Goal: Task Accomplishment & Management: Complete application form

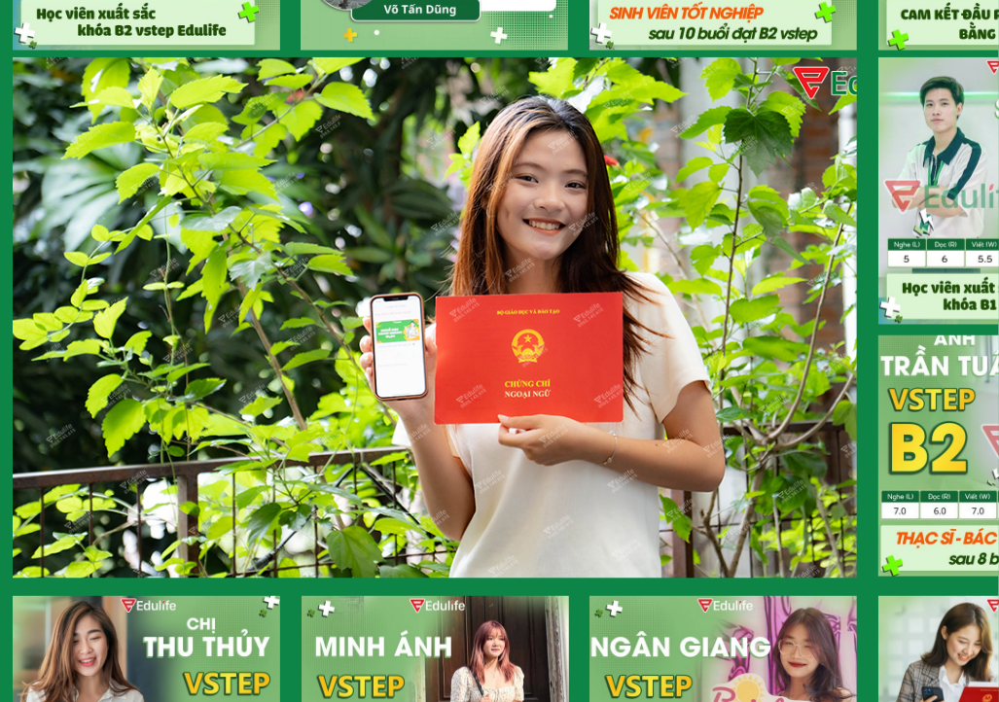
scroll to position [1459, 0]
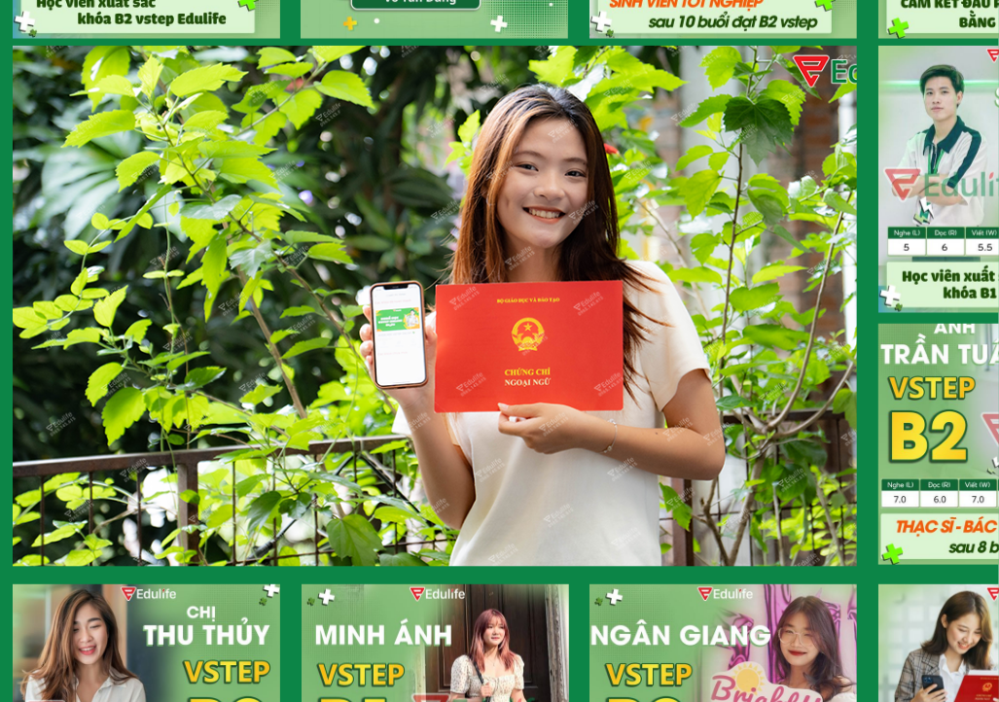
drag, startPoint x: 949, startPoint y: 402, endPoint x: 657, endPoint y: 415, distance: 292.1
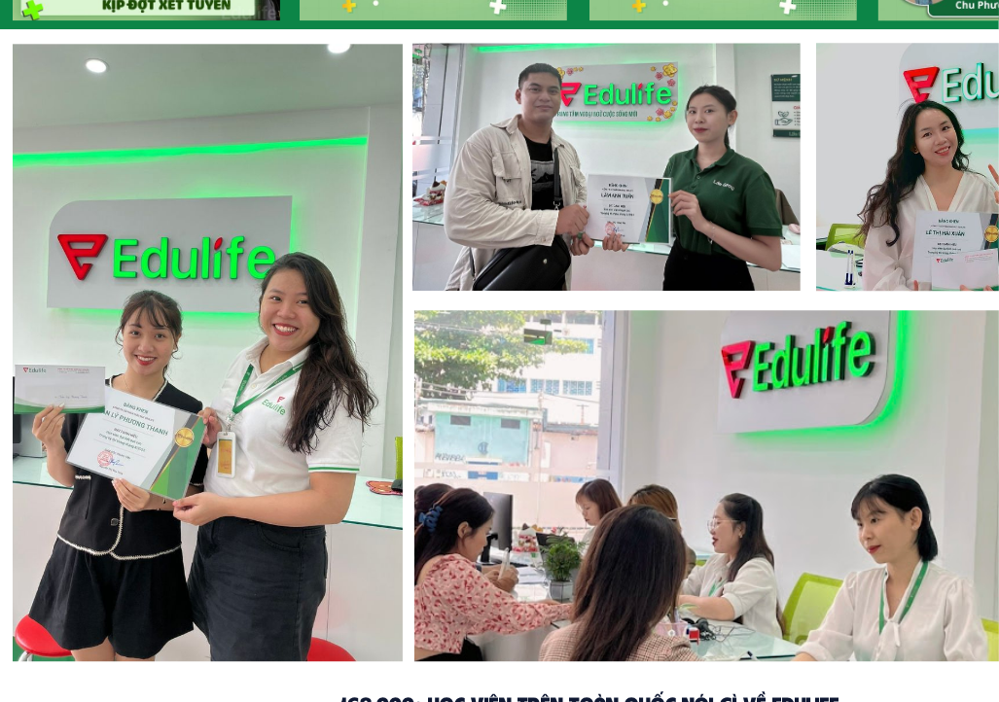
scroll to position [3404, 0]
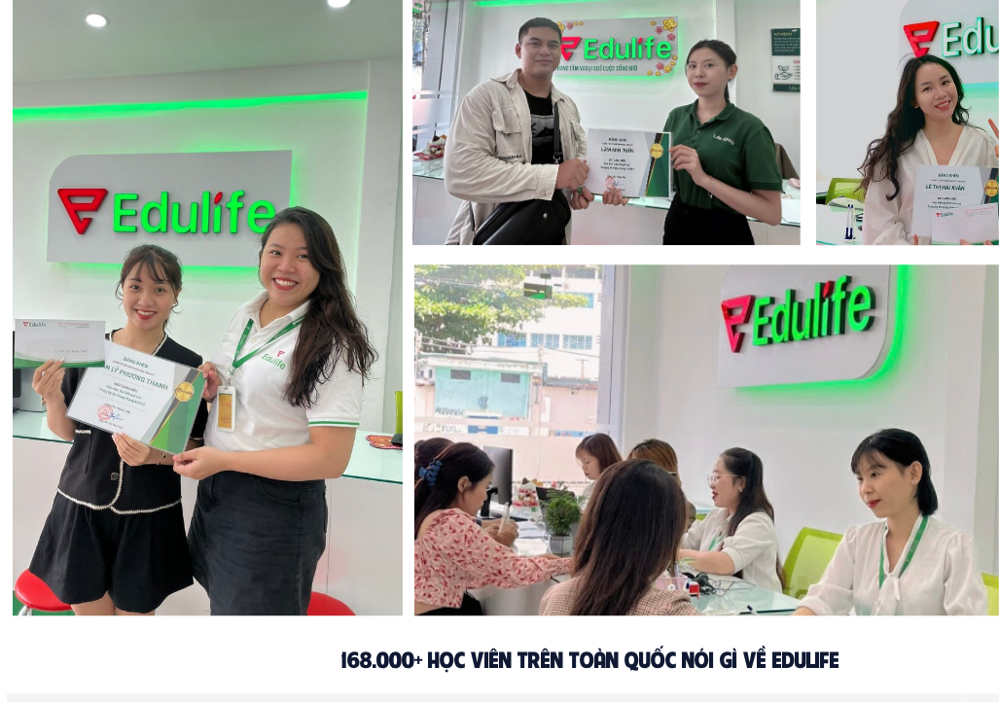
click at [133, 415] on div at bounding box center [208, 306] width 390 height 619
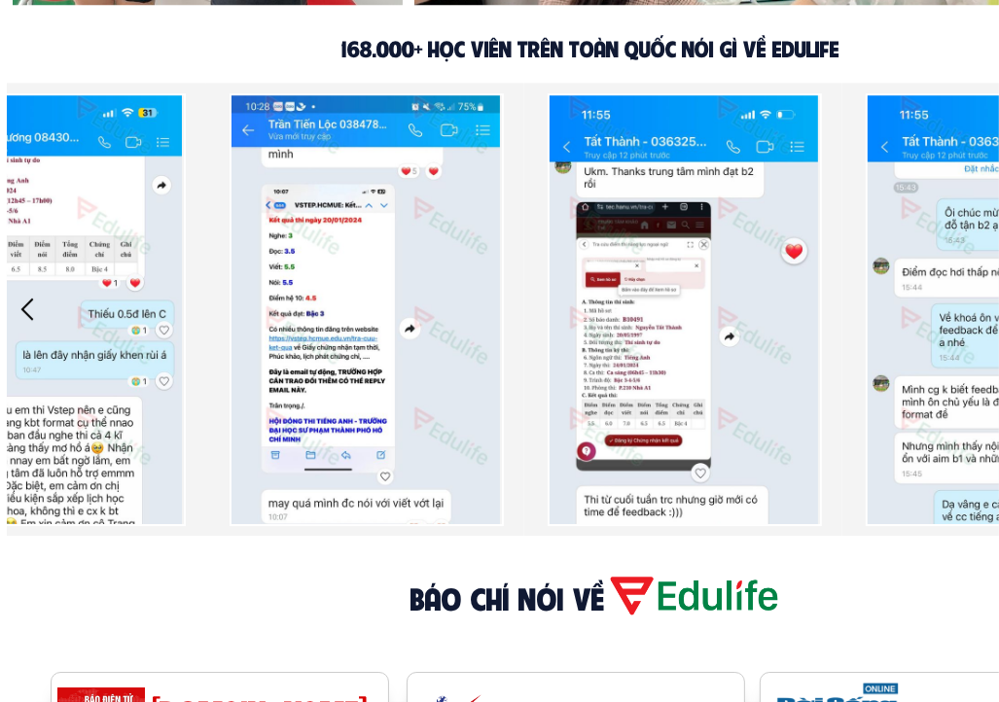
scroll to position [3987, 0]
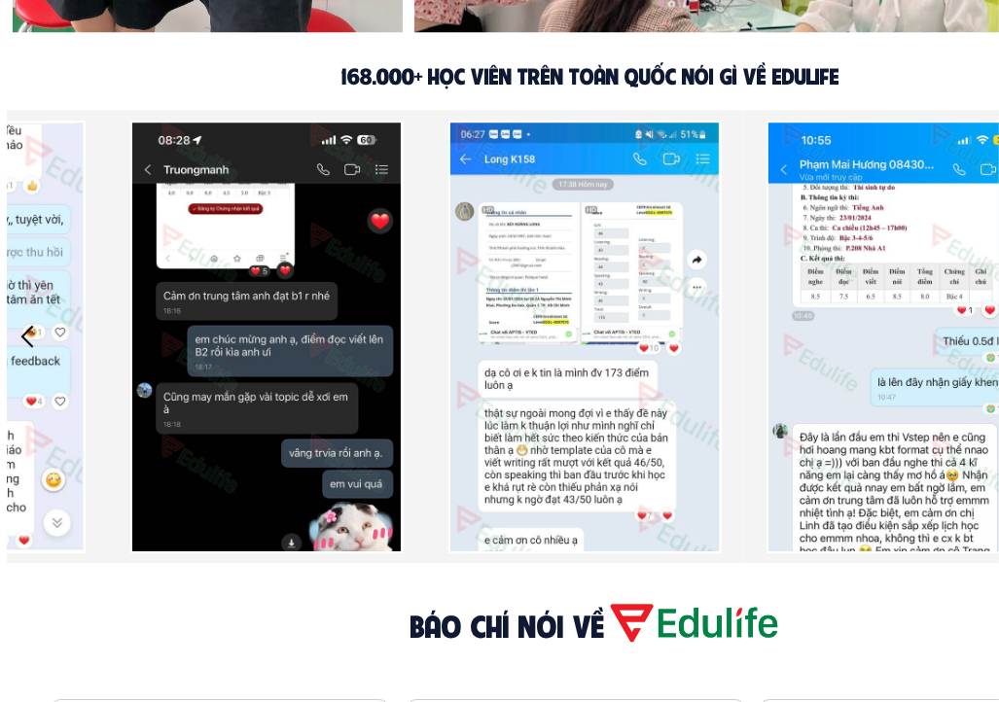
drag, startPoint x: 605, startPoint y: 413, endPoint x: 292, endPoint y: 408, distance: 313.2
click at [292, 408] on div at bounding box center [902, 336] width 2226 height 453
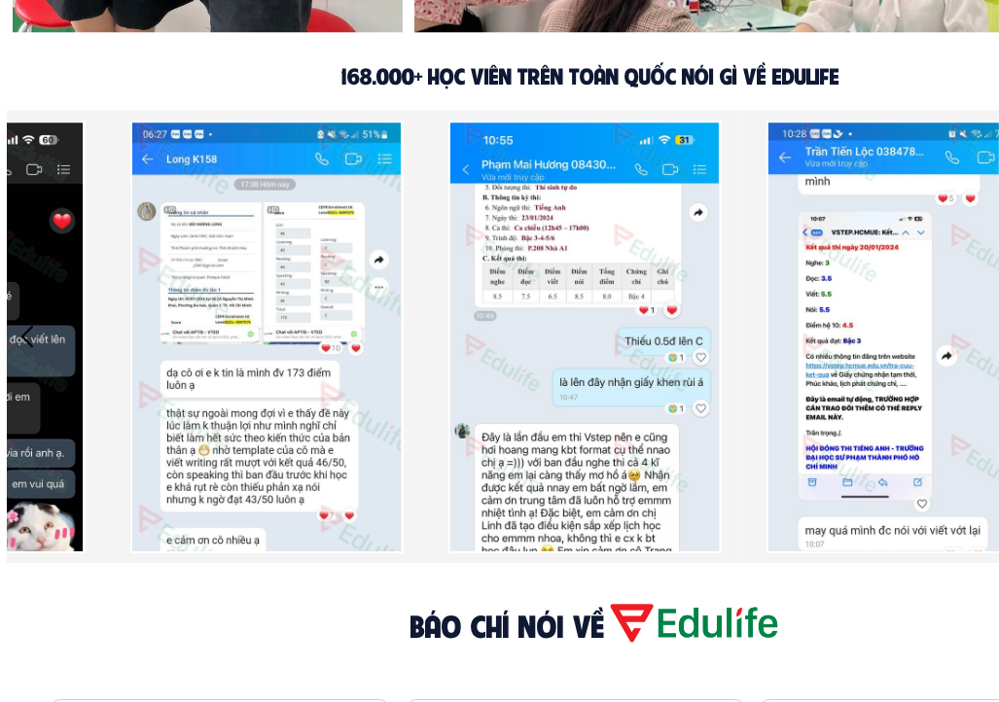
drag, startPoint x: 752, startPoint y: 381, endPoint x: 475, endPoint y: 386, distance: 277.2
click at [475, 386] on div at bounding box center [585, 337] width 274 height 433
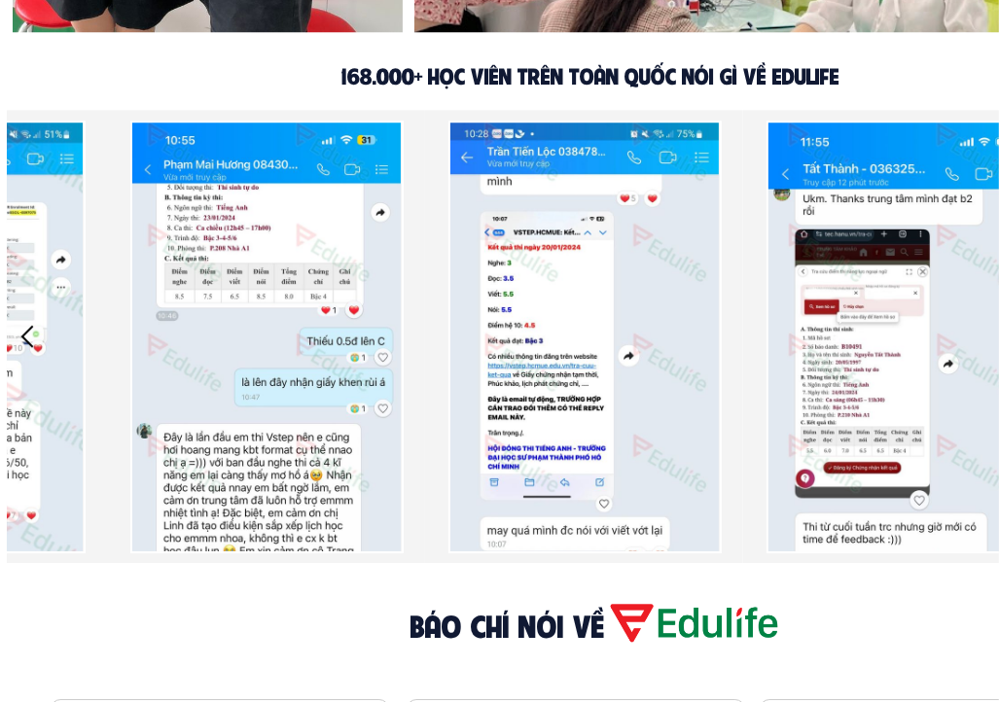
drag, startPoint x: 616, startPoint y: 388, endPoint x: 587, endPoint y: 388, distance: 28.2
click at [587, 388] on div at bounding box center [266, 336] width 2226 height 453
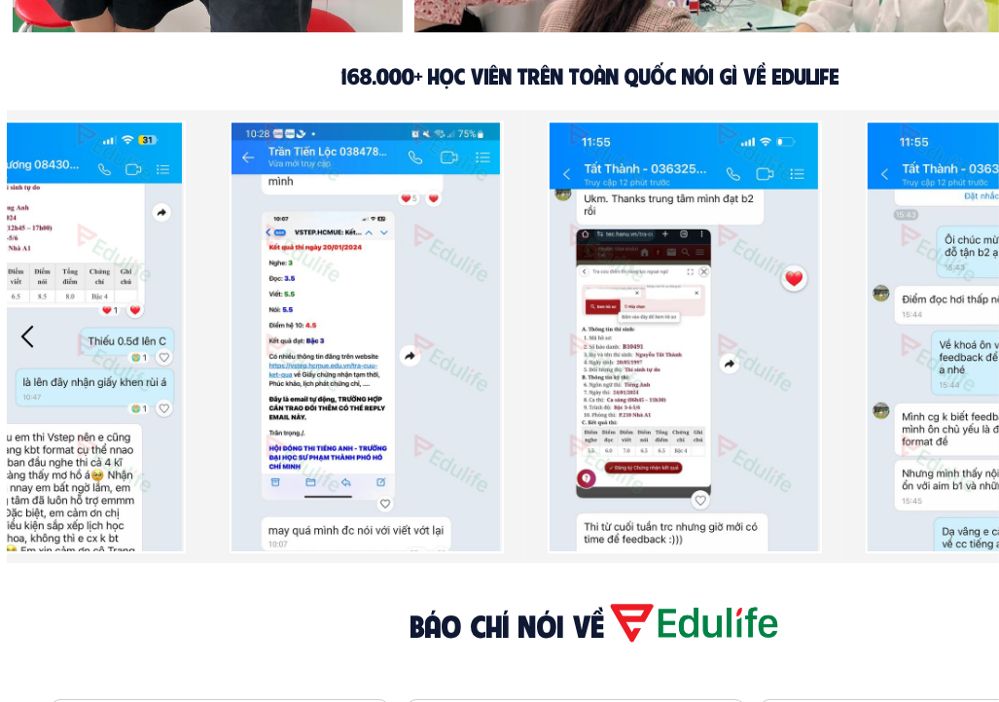
click at [768, 384] on div at bounding box center [685, 337] width 274 height 433
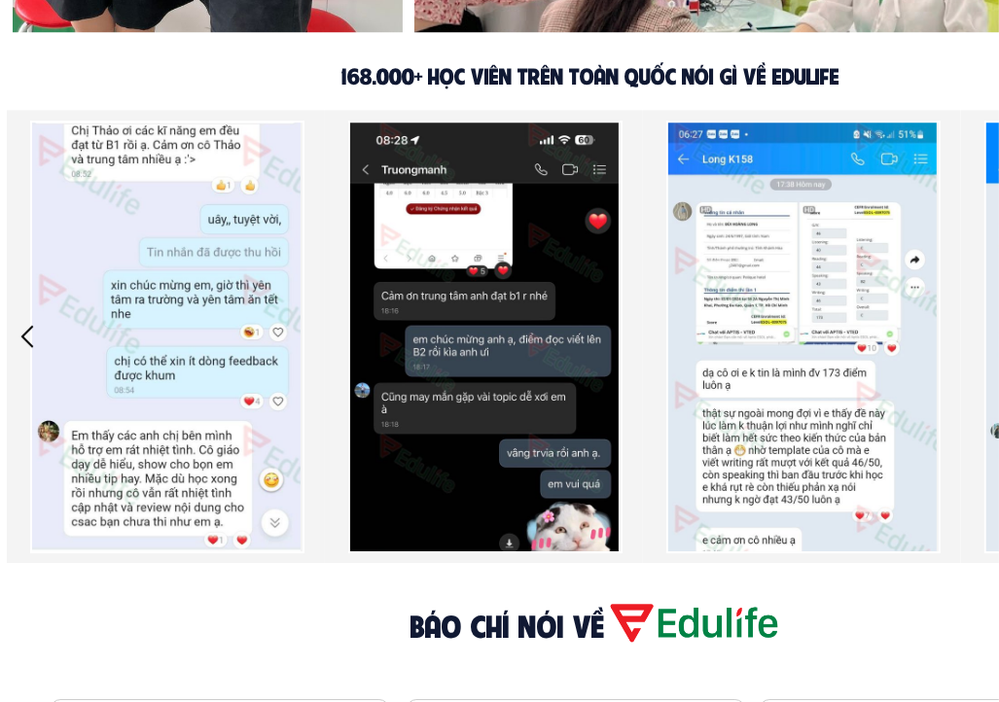
drag, startPoint x: 783, startPoint y: 383, endPoint x: 634, endPoint y: 402, distance: 149.9
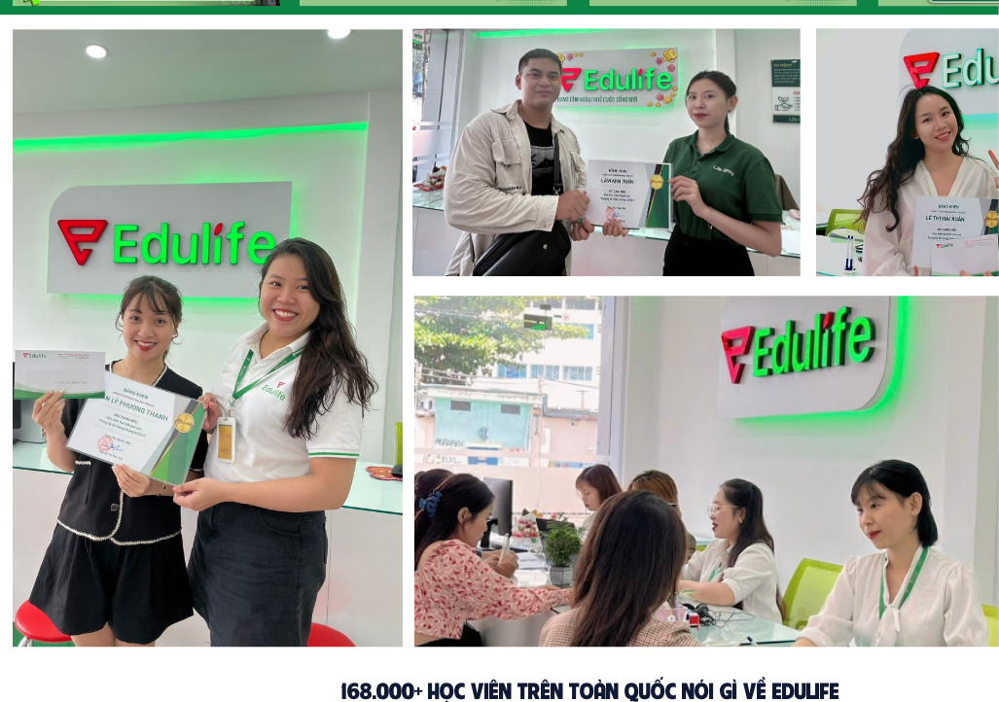
drag, startPoint x: 947, startPoint y: 530, endPoint x: 947, endPoint y: 543, distance: 12.6
click at [947, 543] on div at bounding box center [783, 471] width 742 height 351
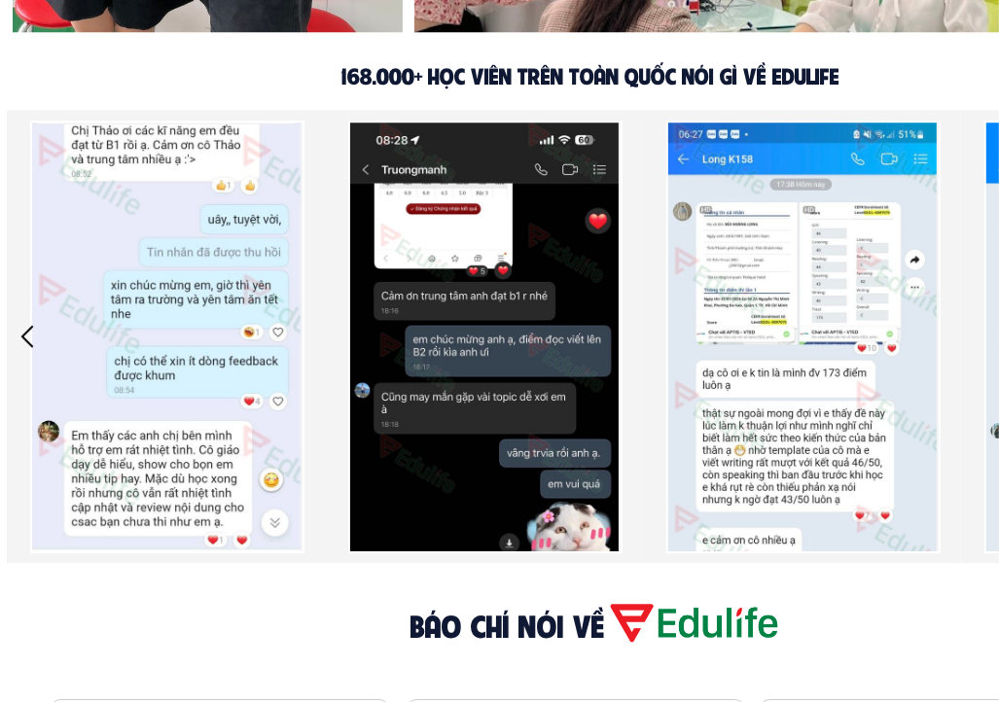
drag, startPoint x: 915, startPoint y: 482, endPoint x: 265, endPoint y: 485, distance: 650.6
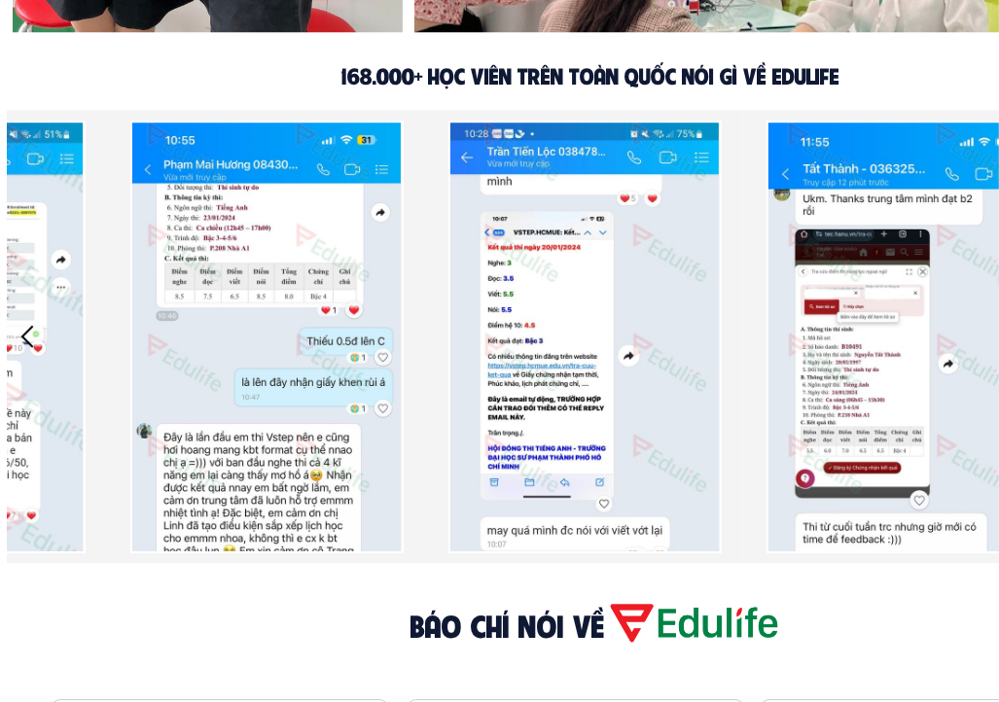
drag, startPoint x: 723, startPoint y: 474, endPoint x: 366, endPoint y: 476, distance: 356.9
click at [366, 476] on div at bounding box center [266, 336] width 318 height 453
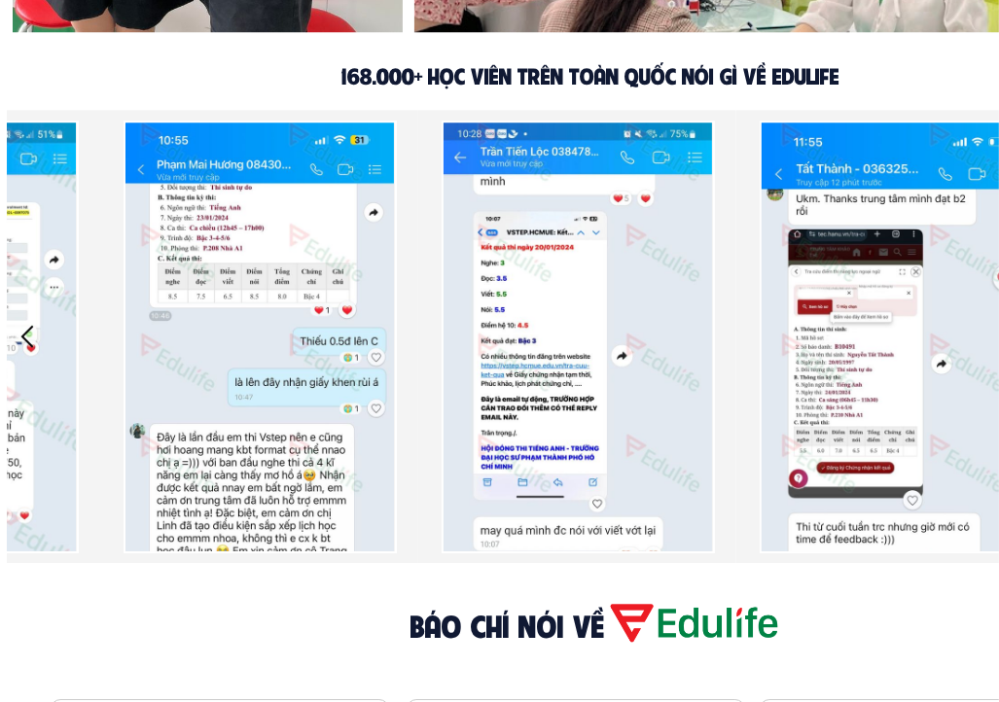
drag, startPoint x: 663, startPoint y: 479, endPoint x: 381, endPoint y: 479, distance: 282.0
click at [442, 479] on div at bounding box center [579, 337] width 274 height 433
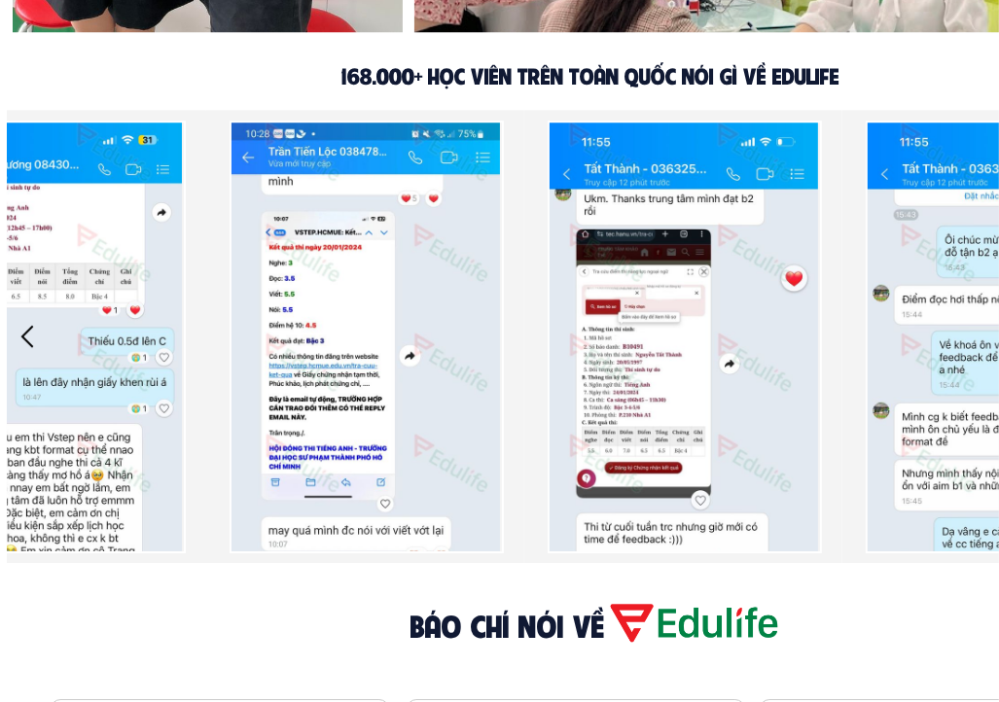
drag, startPoint x: 587, startPoint y: 477, endPoint x: 59, endPoint y: 476, distance: 528.1
click at [59, 476] on div at bounding box center [47, 336] width 2226 height 453
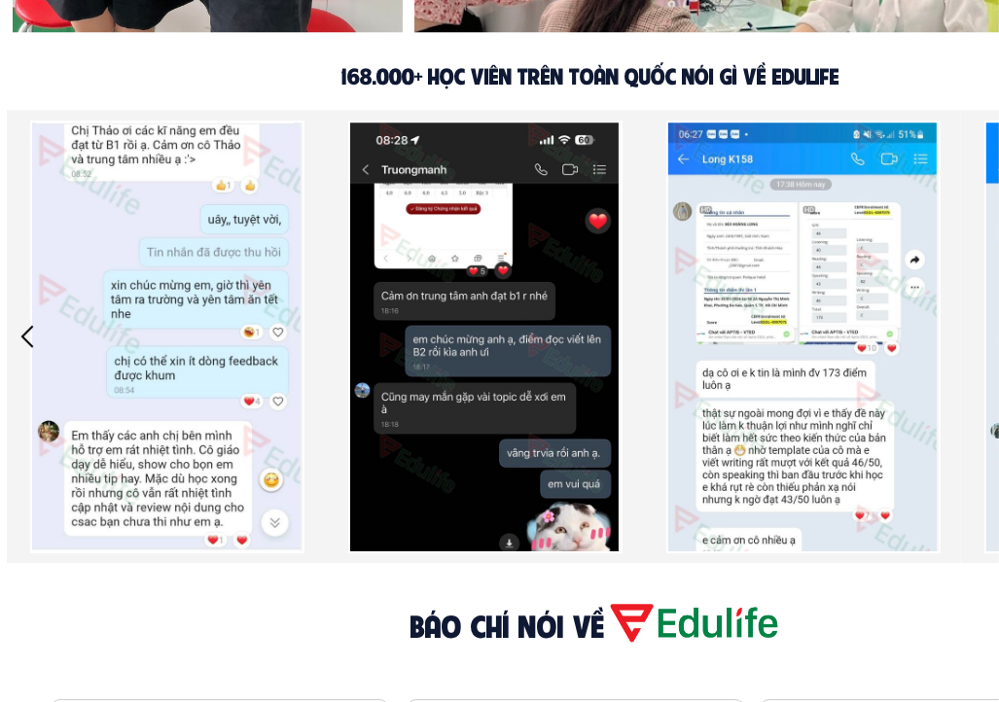
click at [507, 441] on div at bounding box center [485, 337] width 274 height 433
click at [703, 448] on div at bounding box center [803, 337] width 274 height 433
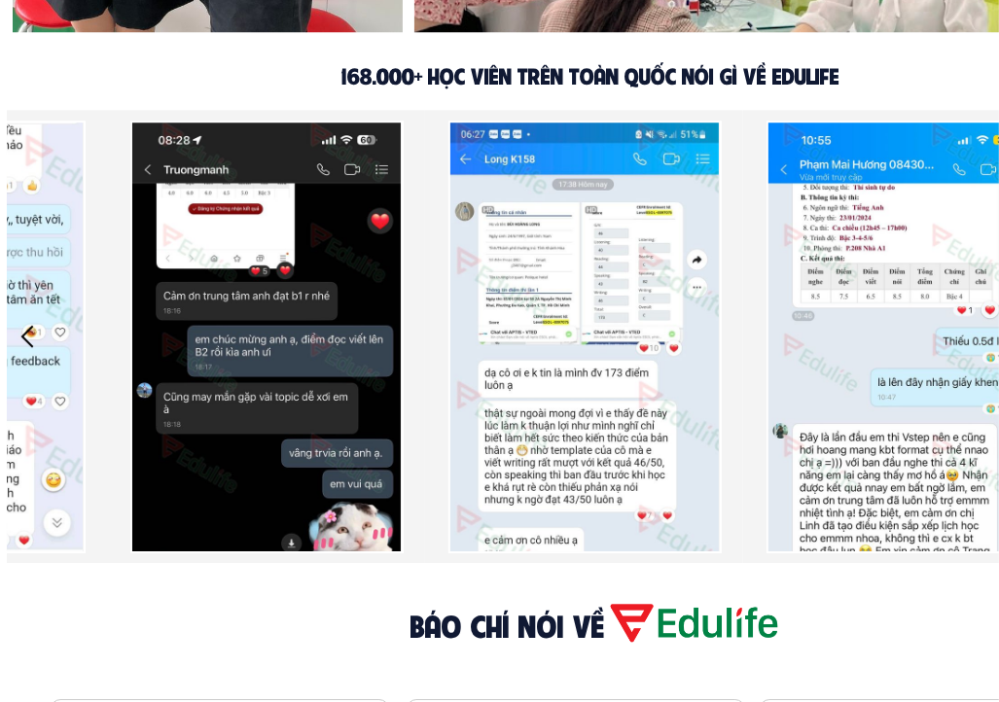
drag, startPoint x: 792, startPoint y: 388, endPoint x: -23, endPoint y: 538, distance: 828.6
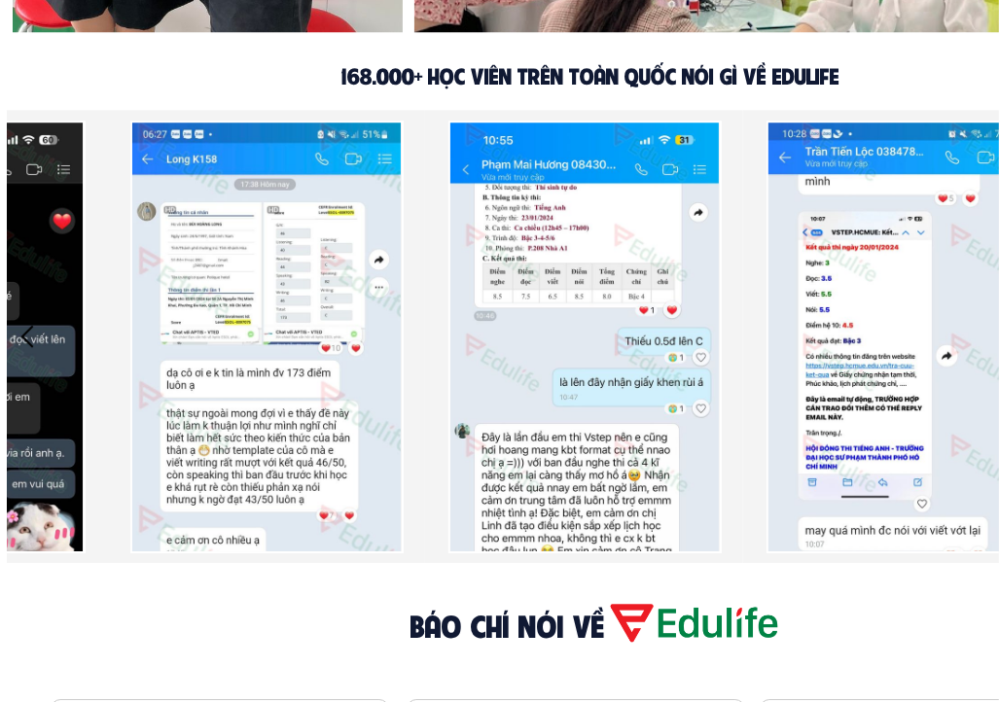
drag, startPoint x: 798, startPoint y: 479, endPoint x: 192, endPoint y: 491, distance: 607.0
click at [247, 499] on div at bounding box center [584, 336] width 2226 height 453
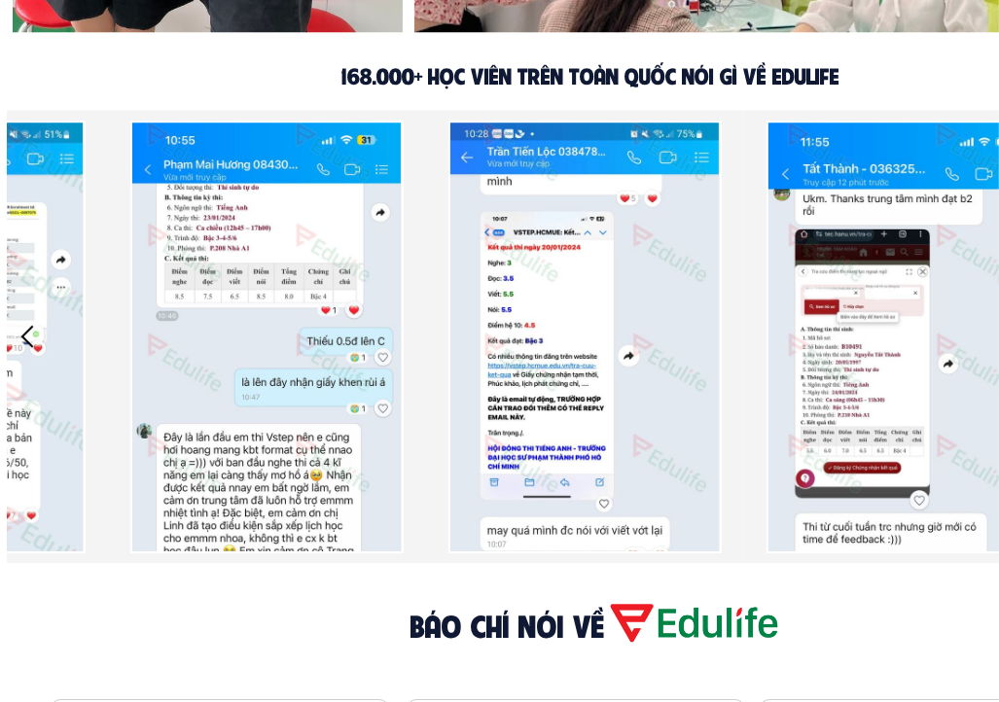
drag, startPoint x: 930, startPoint y: 495, endPoint x: 281, endPoint y: 511, distance: 648.9
click at [281, 511] on div at bounding box center [266, 336] width 2226 height 453
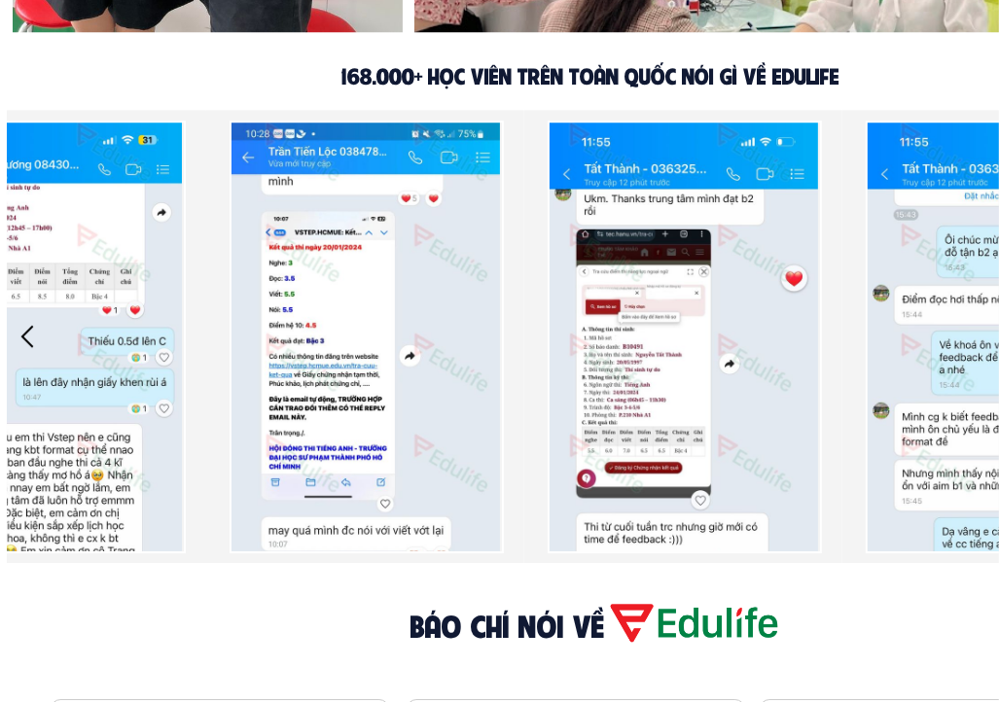
drag, startPoint x: 848, startPoint y: 478, endPoint x: 120, endPoint y: 504, distance: 728.9
click at [135, 503] on div at bounding box center [47, 336] width 2226 height 453
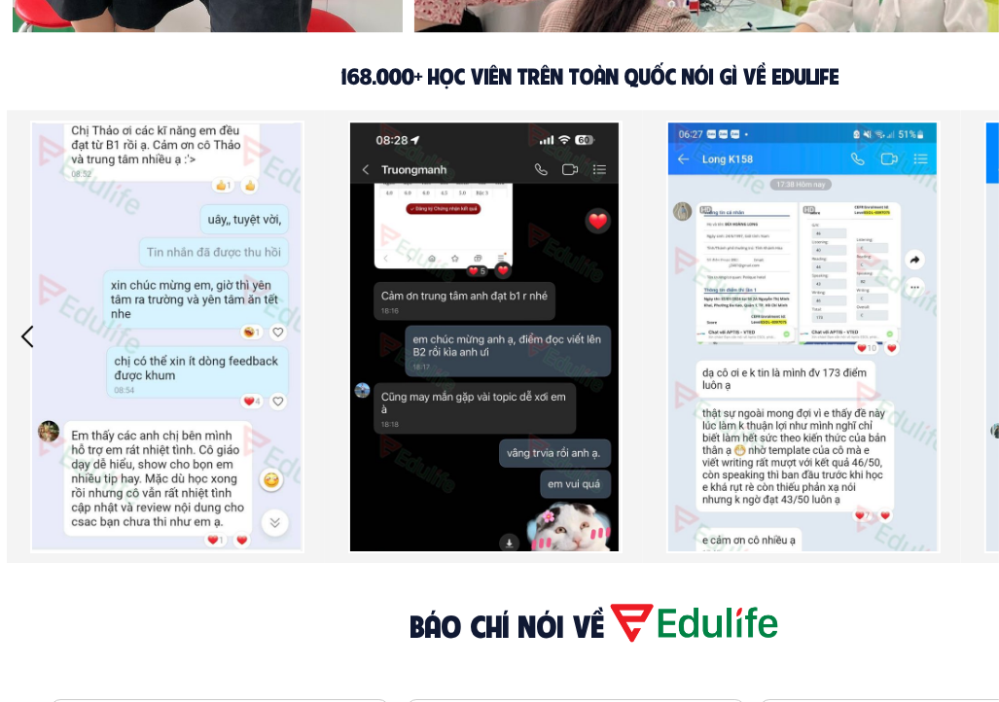
drag, startPoint x: 848, startPoint y: 481, endPoint x: 308, endPoint y: 492, distance: 539.9
